Goal: Find specific page/section: Find specific page/section

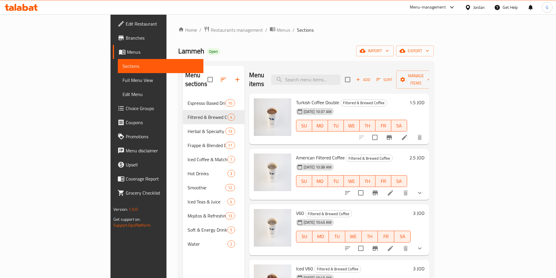
click at [211, 29] on span "Restaurants management" at bounding box center [237, 29] width 52 height 7
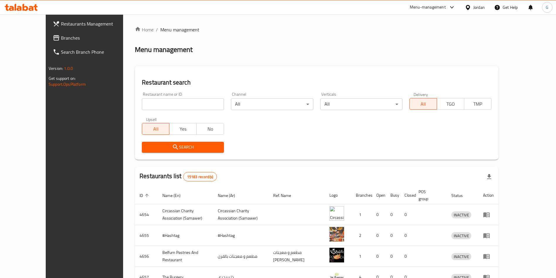
click at [46, 36] on div "Restaurants Management Branches Search Branch Phone Version: 1.0.0 Get support …" at bounding box center [278, 229] width 465 height 430
click at [61, 36] on span "Branches" at bounding box center [97, 37] width 73 height 7
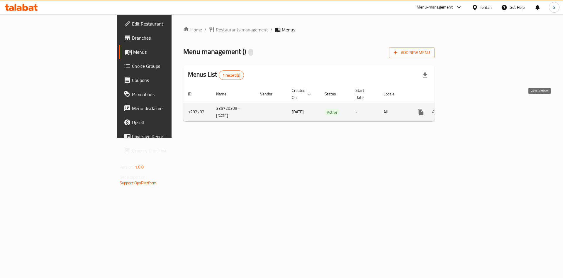
click at [466, 109] on icon "enhanced table" at bounding box center [462, 111] width 5 height 5
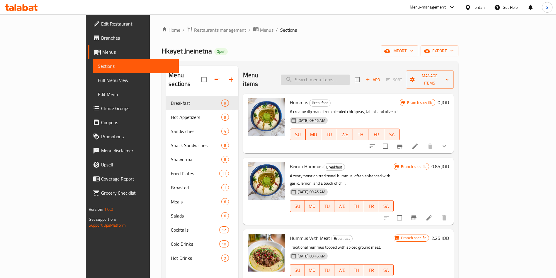
click at [331, 75] on input "search" at bounding box center [315, 79] width 69 height 10
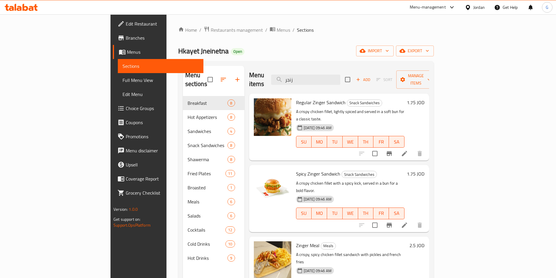
type input "زنجر"
